Goal: Transaction & Acquisition: Purchase product/service

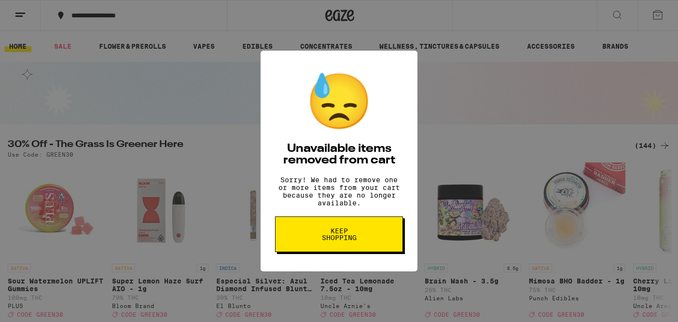
click at [177, 27] on div "😓 Unavailable items removed from cart Sorry! We had to remove one or more items…" at bounding box center [339, 161] width 678 height 322
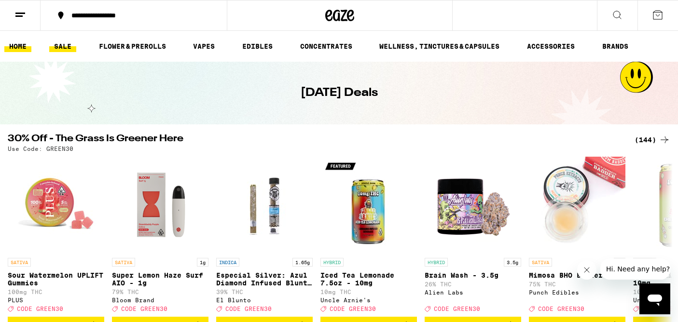
click at [21, 52] on link "HOME" at bounding box center [17, 47] width 27 height 12
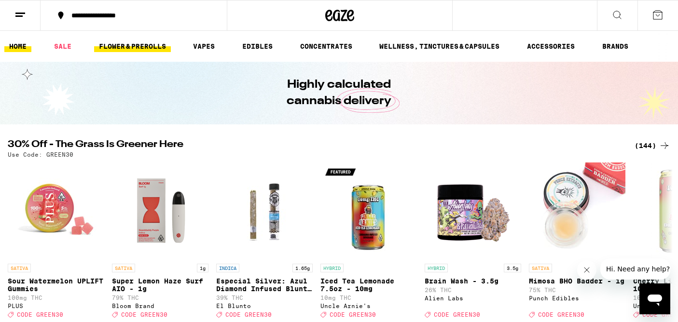
click at [115, 47] on link "FLOWER & PREROLLS" at bounding box center [132, 47] width 77 height 12
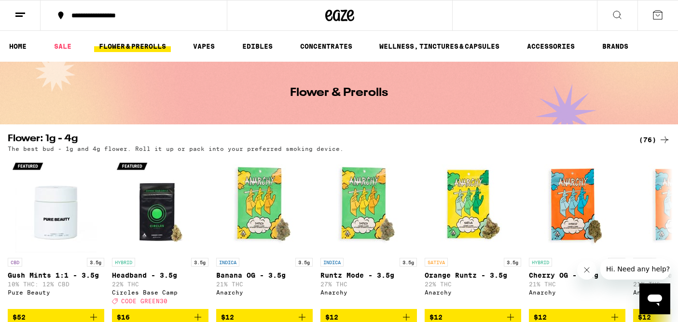
click at [615, 13] on icon at bounding box center [617, 15] width 12 height 12
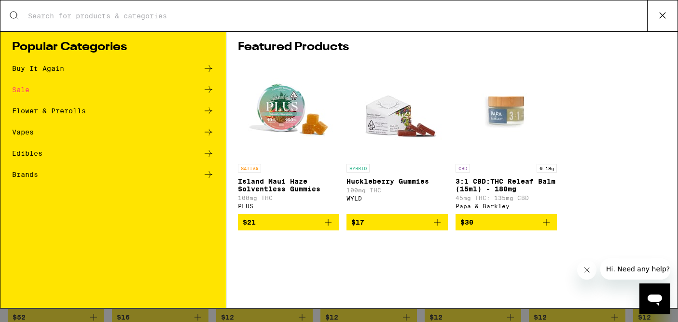
click at [176, 89] on div "Sale" at bounding box center [113, 90] width 202 height 12
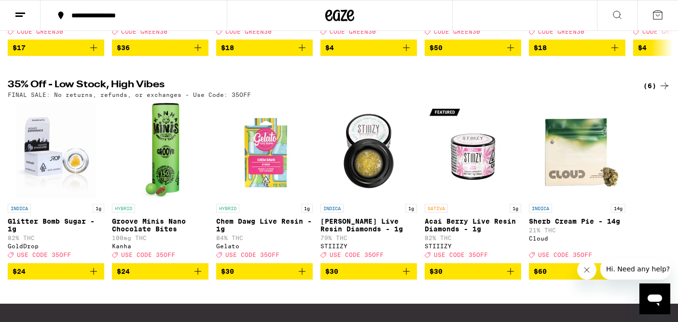
scroll to position [278, 0]
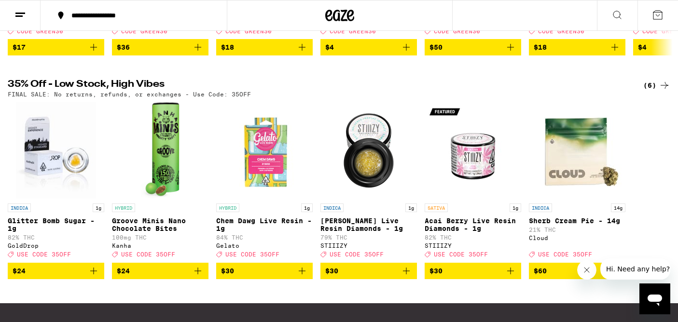
click at [660, 91] on icon at bounding box center [665, 86] width 12 height 12
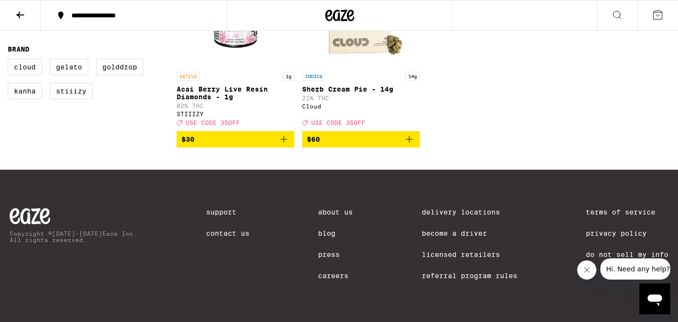
scroll to position [261, 0]
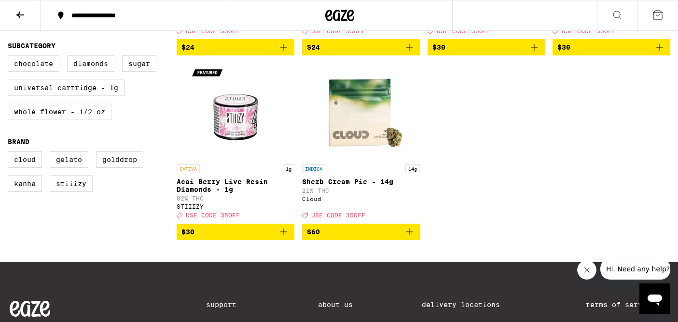
click at [413, 238] on icon "Add to bag" at bounding box center [409, 232] width 12 height 12
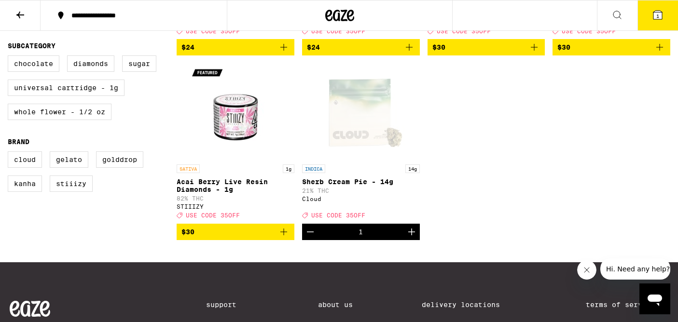
click at [413, 238] on icon "Increment" at bounding box center [412, 232] width 12 height 12
click at [647, 14] on button "4" at bounding box center [657, 15] width 41 height 30
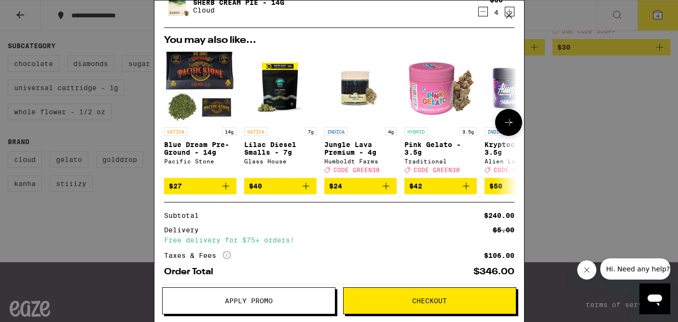
scroll to position [39, 0]
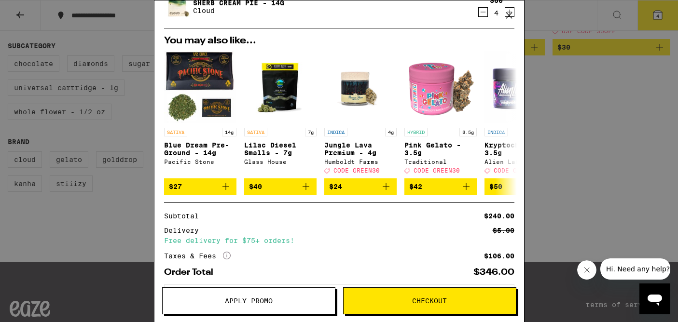
click at [540, 139] on div "Your Cart Sherb Cream Pie - 14g Cloud $60 4 You may also like... SATIVA 14g Blu…" at bounding box center [339, 161] width 678 height 322
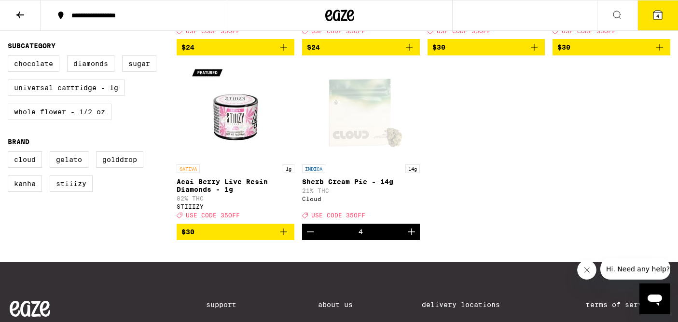
click at [312, 238] on icon "Decrement" at bounding box center [311, 232] width 12 height 12
click at [479, 181] on div "INDICA 1g Glitter Bomb Sugar - 1g 82% THC GoldDrop Deal Created with Sketch. US…" at bounding box center [424, 59] width 494 height 361
click at [414, 238] on icon "Increment" at bounding box center [412, 232] width 12 height 12
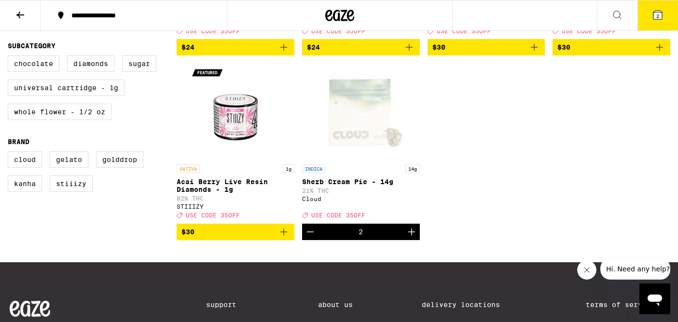
click at [414, 238] on icon "Increment" at bounding box center [412, 232] width 12 height 12
click at [414, 235] on icon "Increment" at bounding box center [411, 232] width 7 height 7
click at [644, 19] on button "4" at bounding box center [657, 15] width 41 height 30
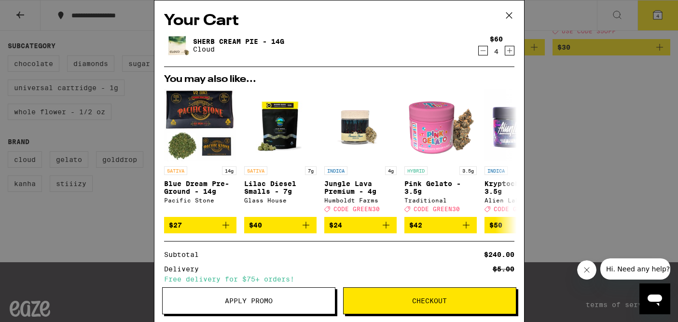
click at [268, 298] on span "Apply Promo" at bounding box center [249, 301] width 48 height 7
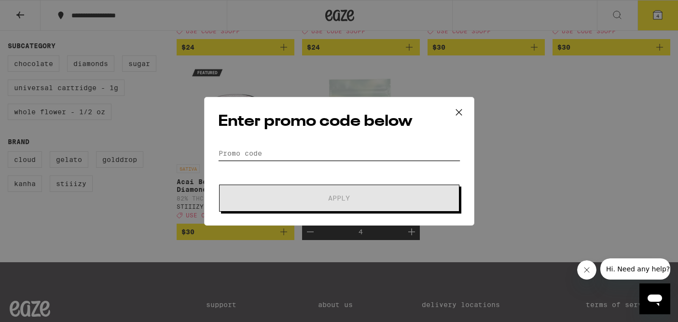
click at [257, 158] on input "Promo Code" at bounding box center [339, 153] width 242 height 14
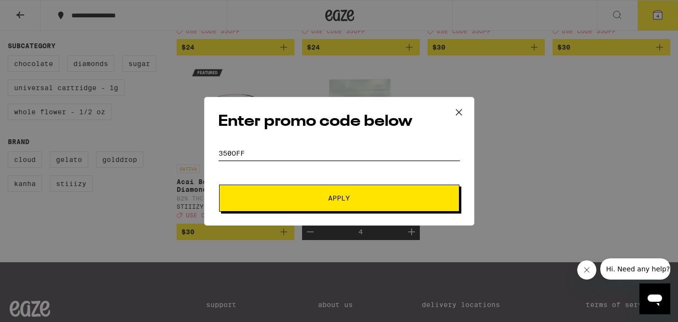
type input "350off"
click at [285, 195] on span "Apply" at bounding box center [339, 198] width 174 height 7
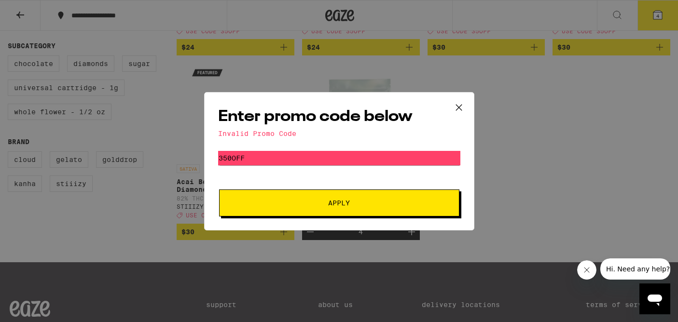
click at [331, 174] on form "Promo Code 350off Apply" at bounding box center [339, 184] width 242 height 66
click at [510, 125] on div "Enter promo code below Invalid Promo Code Promo Code 350off Apply" at bounding box center [339, 161] width 678 height 322
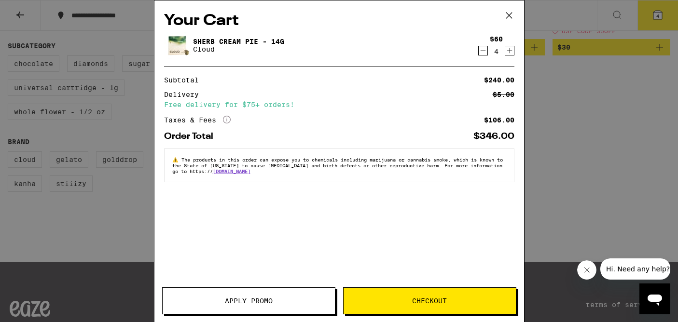
click at [508, 19] on icon at bounding box center [509, 15] width 14 height 14
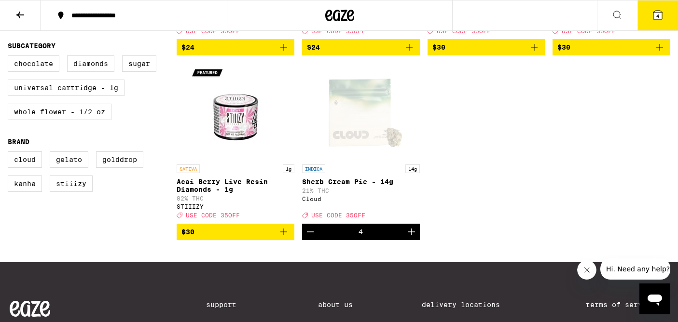
click at [658, 14] on span "4" at bounding box center [657, 16] width 3 height 6
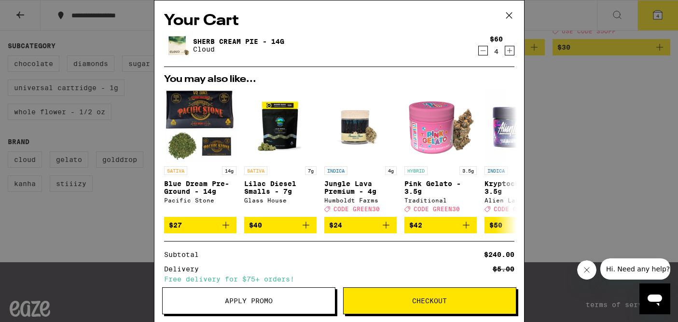
click at [239, 299] on span "Apply Promo" at bounding box center [249, 301] width 48 height 7
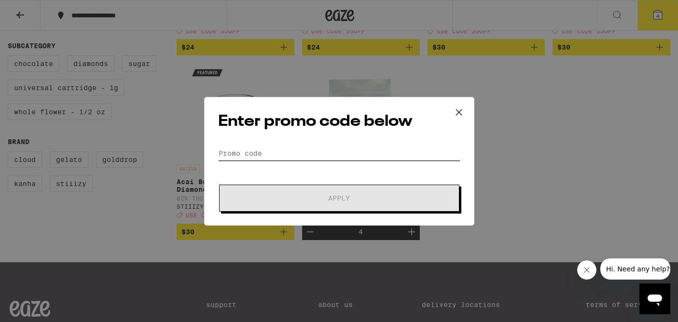
click at [240, 156] on input "Promo Code" at bounding box center [339, 153] width 242 height 14
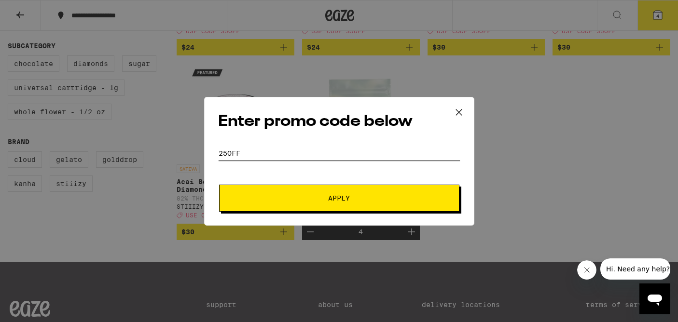
click at [222, 155] on input "25OFF" at bounding box center [339, 153] width 242 height 14
type input "35OFF"
click at [255, 196] on span "Apply" at bounding box center [339, 198] width 174 height 7
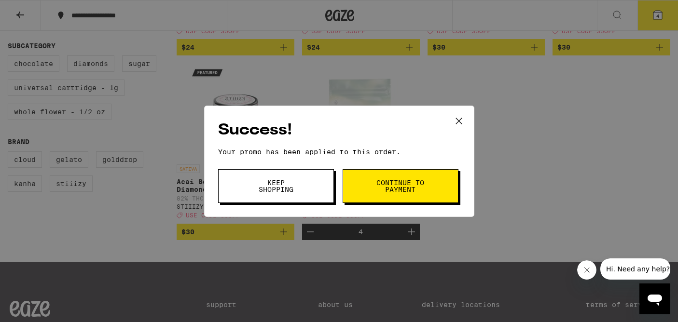
click at [361, 186] on button "Continue to payment" at bounding box center [401, 186] width 116 height 34
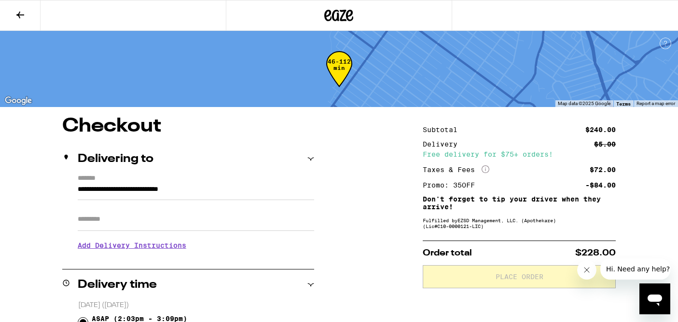
click at [25, 14] on icon at bounding box center [20, 15] width 12 height 12
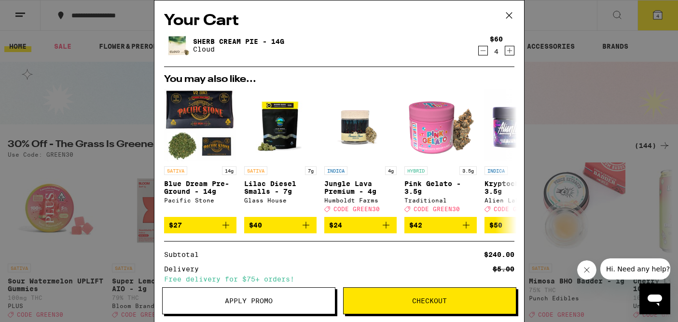
click at [485, 49] on icon "Decrement" at bounding box center [483, 51] width 9 height 12
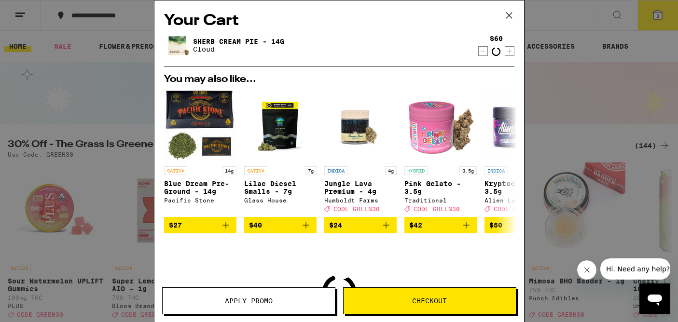
click at [485, 49] on icon "Decrement" at bounding box center [483, 51] width 9 height 12
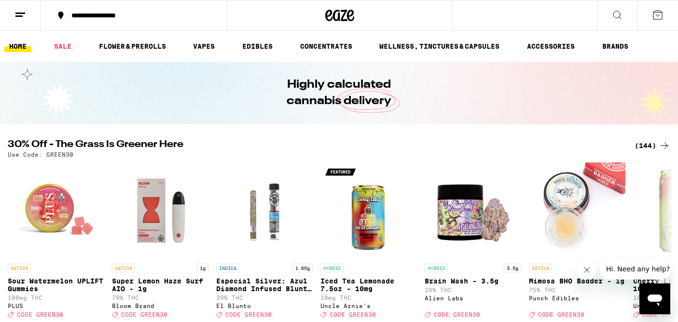
click at [22, 50] on link "HOME" at bounding box center [17, 47] width 27 height 12
click at [99, 46] on link "FLOWER & PREROLLS" at bounding box center [132, 47] width 77 height 12
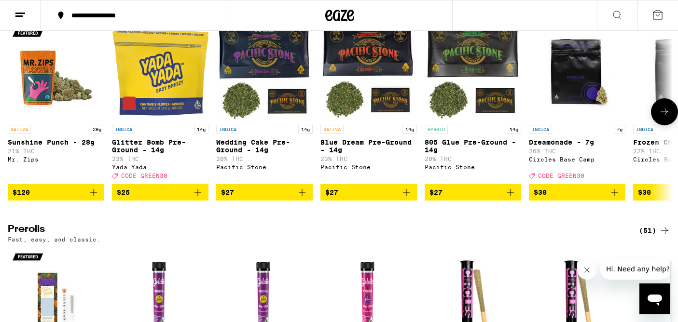
scroll to position [349, 0]
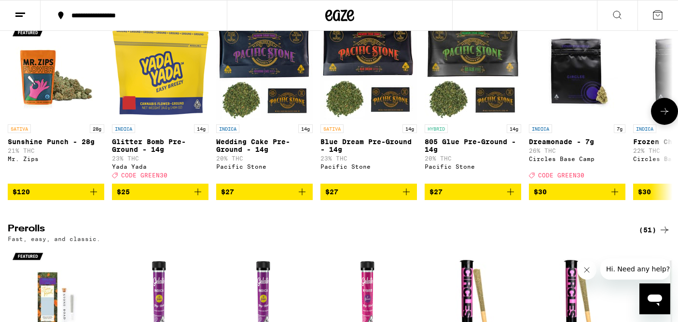
click at [406, 198] on icon "Add to bag" at bounding box center [407, 192] width 12 height 12
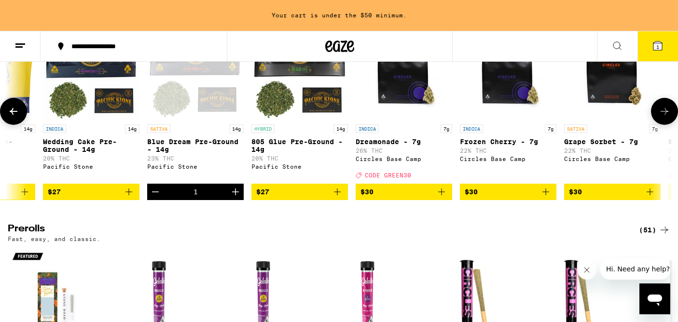
scroll to position [0, 173]
click at [441, 195] on icon "Add to bag" at bounding box center [441, 192] width 7 height 7
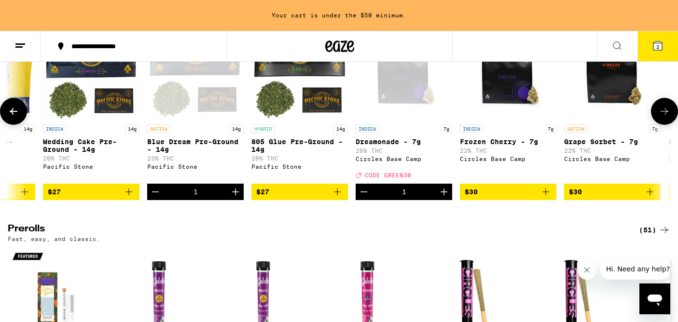
scroll to position [349, 0]
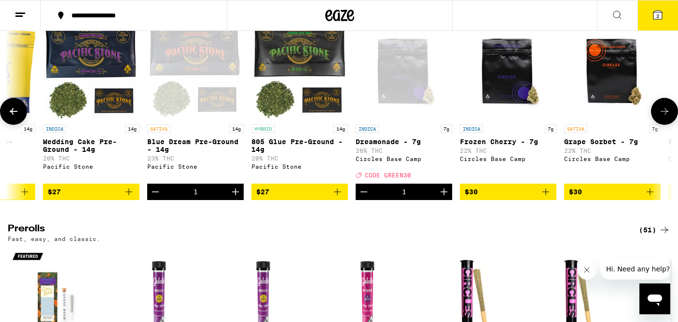
click at [444, 198] on icon "Increment" at bounding box center [444, 192] width 12 height 12
click at [652, 19] on icon at bounding box center [658, 15] width 12 height 12
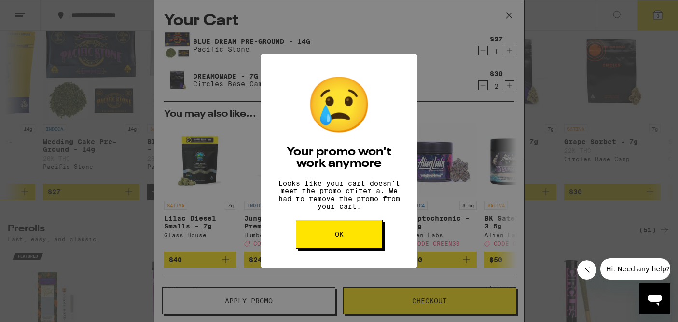
click at [342, 245] on button "OK" at bounding box center [339, 234] width 87 height 29
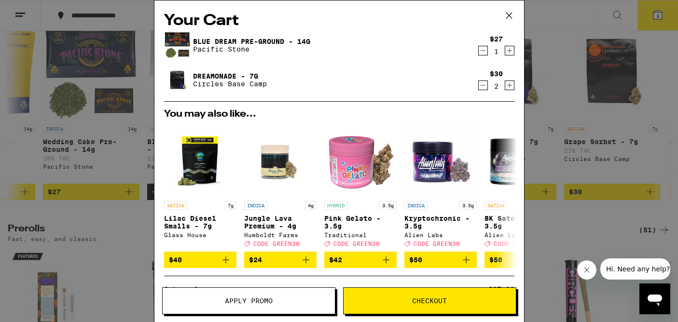
click at [282, 302] on span "Apply Promo" at bounding box center [249, 301] width 172 height 7
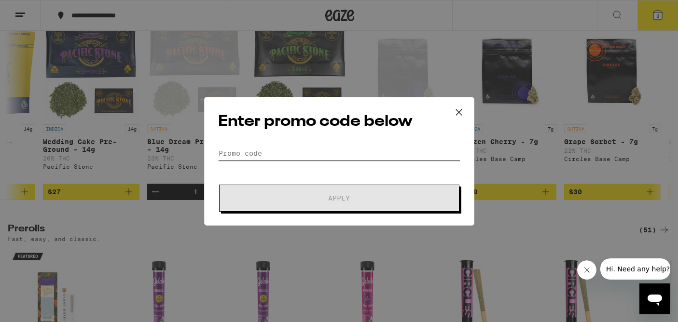
click at [271, 155] on input "Promo Code" at bounding box center [339, 153] width 242 height 14
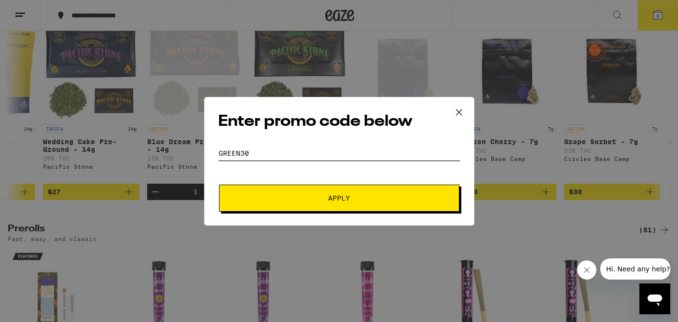
type input "Green30"
click at [271, 197] on span "Apply" at bounding box center [339, 198] width 174 height 7
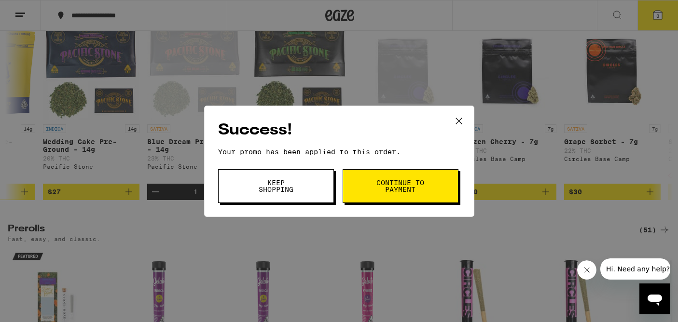
click at [359, 192] on button "Continue to payment" at bounding box center [401, 186] width 116 height 34
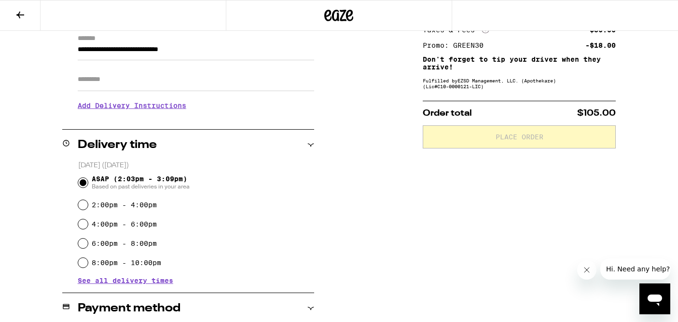
scroll to position [138, 0]
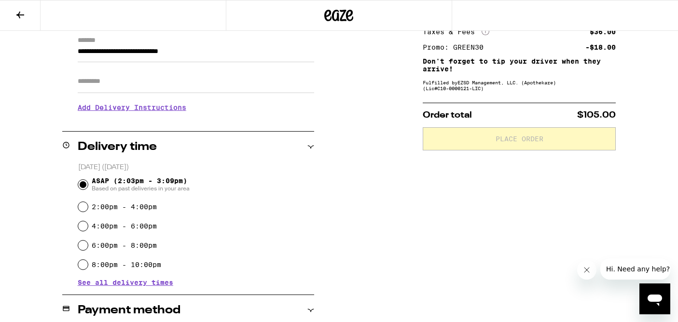
click at [522, 183] on div "Subtotal $87.00 Delivery $5.00 Free delivery for $75+ orders! Taxes & Fees More…" at bounding box center [519, 244] width 193 height 530
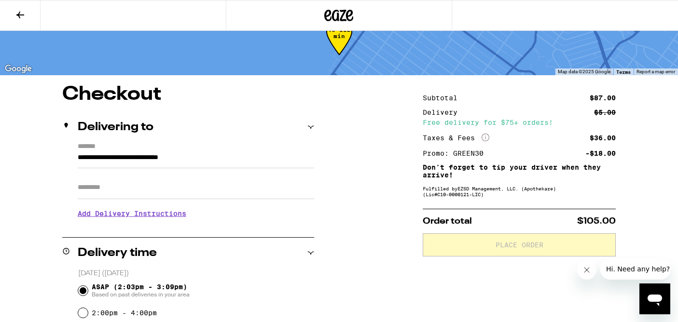
scroll to position [0, 0]
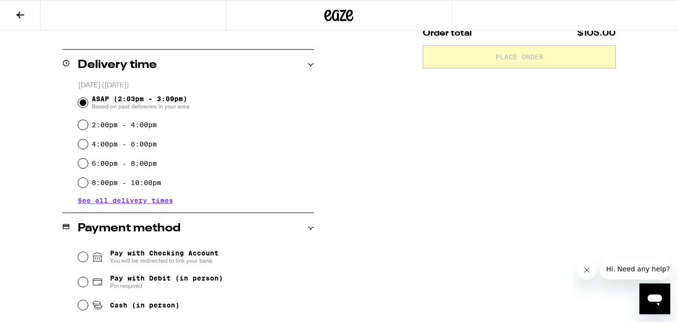
scroll to position [325, 0]
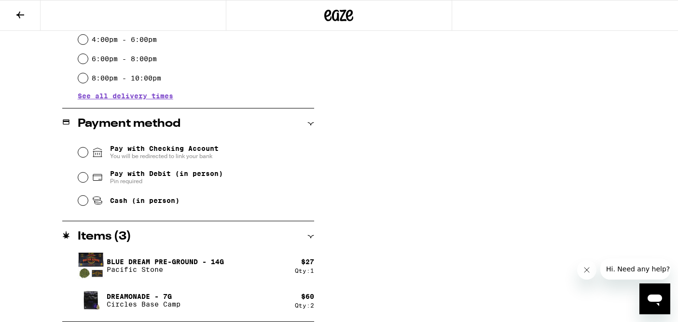
click at [143, 200] on span "Cash (in person)" at bounding box center [144, 201] width 69 height 8
click at [88, 200] on input "Cash (in person)" at bounding box center [83, 201] width 10 height 10
radio input "true"
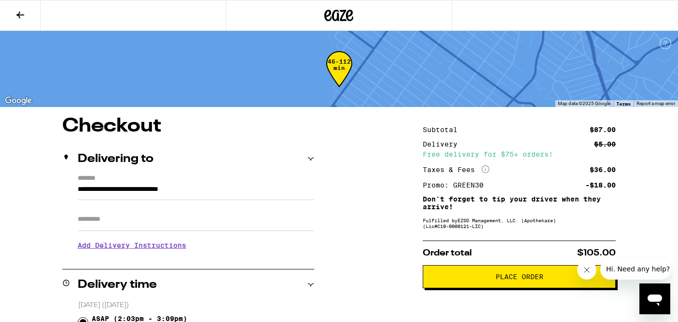
scroll to position [78, 0]
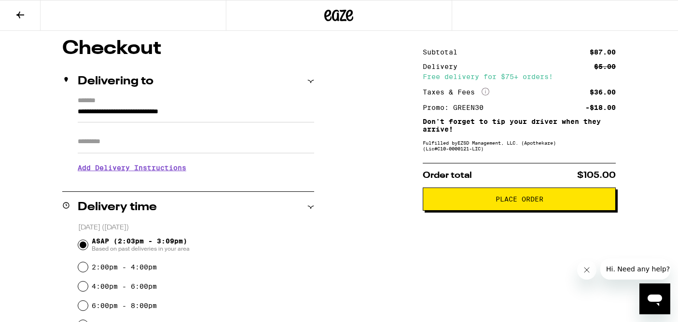
click at [523, 203] on span "Place Order" at bounding box center [520, 199] width 48 height 7
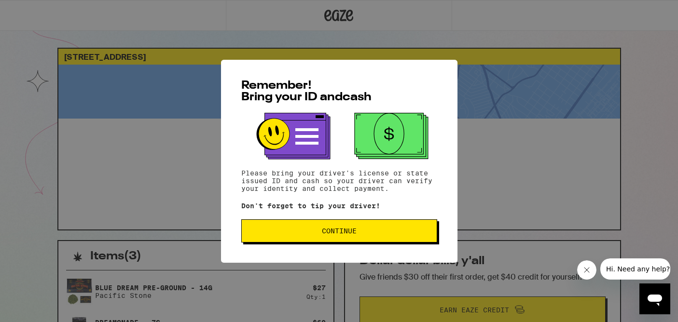
scroll to position [5, 0]
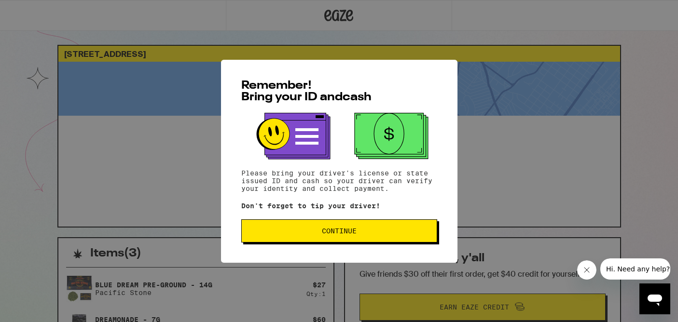
click at [300, 227] on button "Continue" at bounding box center [339, 231] width 196 height 23
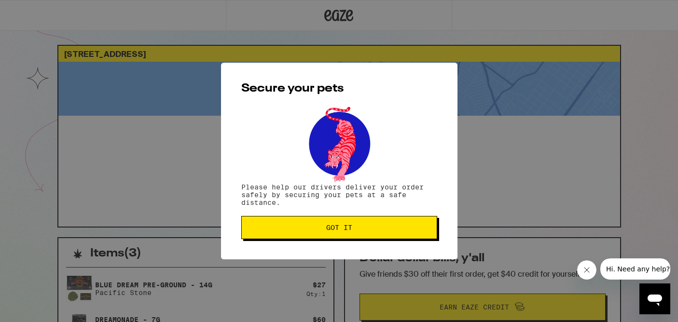
click at [300, 227] on span "Got it" at bounding box center [339, 227] width 180 height 7
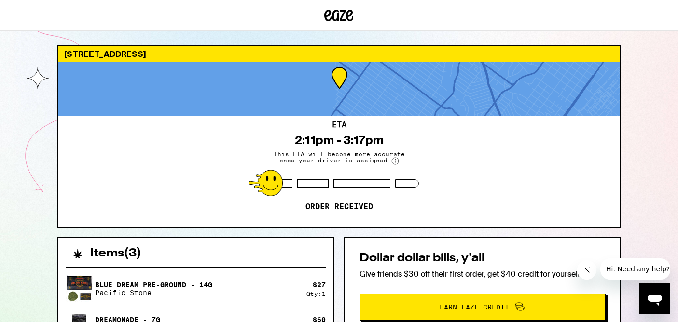
click at [223, 94] on div at bounding box center [339, 89] width 562 height 54
click at [205, 56] on div "[STREET_ADDRESS]" at bounding box center [339, 54] width 562 height 16
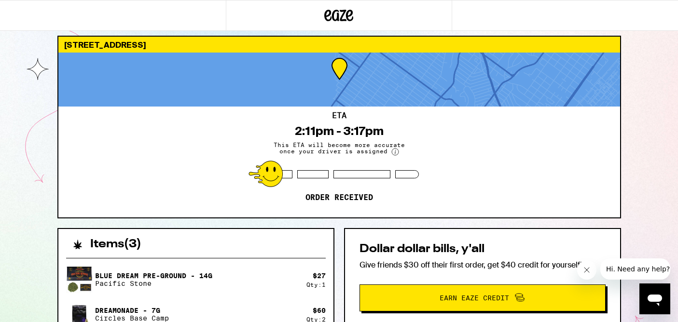
scroll to position [0, 0]
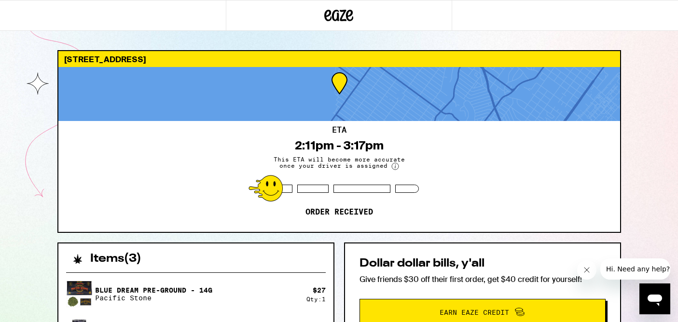
click at [365, 220] on div "ETA 2:11pm - 3:17pm This ETA will become more accurate once your driver is assi…" at bounding box center [339, 176] width 562 height 111
click at [120, 66] on div "[STREET_ADDRESS]" at bounding box center [339, 59] width 562 height 16
click at [104, 61] on div "[STREET_ADDRESS]" at bounding box center [339, 59] width 562 height 16
